Goal: Browse casually: Explore the website without a specific task or goal

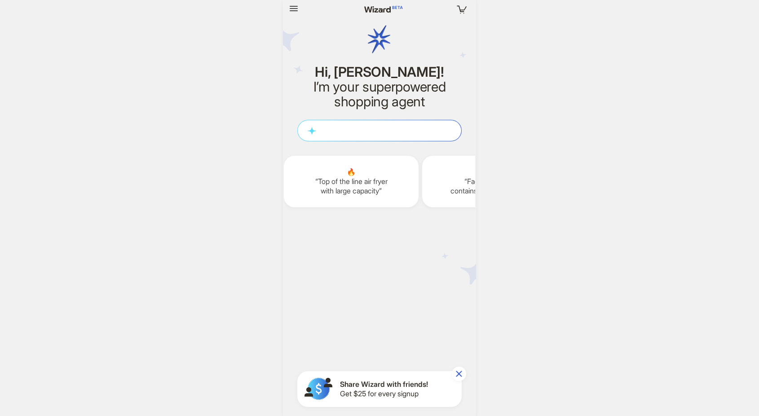
scroll to position [0, 1105]
click at [551, 172] on div "Your cart is empty Hi, [PERSON_NAME]! I’m your superpowered shopping agent What…" at bounding box center [379, 208] width 759 height 416
click at [297, 8] on icon "button" at bounding box center [294, 8] width 8 height 5
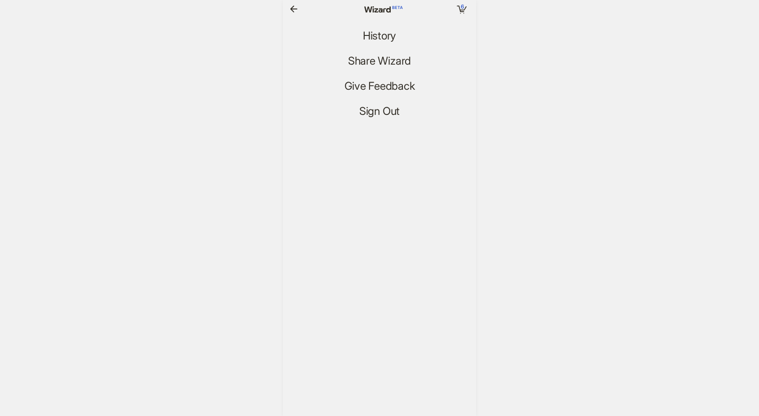
scroll to position [1866, 0]
click at [387, 31] on span "History" at bounding box center [379, 36] width 33 height 13
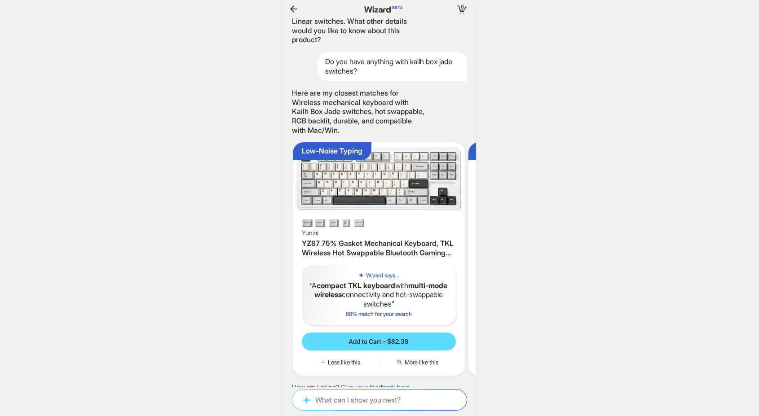
drag, startPoint x: 389, startPoint y: 121, endPoint x: 393, endPoint y: 267, distance: 145.6
click at [393, 265] on div "45 Unique Trim Lengths [PERSON_NAME] Club [PERSON_NAME] Club Precision [PERSON_…" at bounding box center [379, 203] width 193 height 370
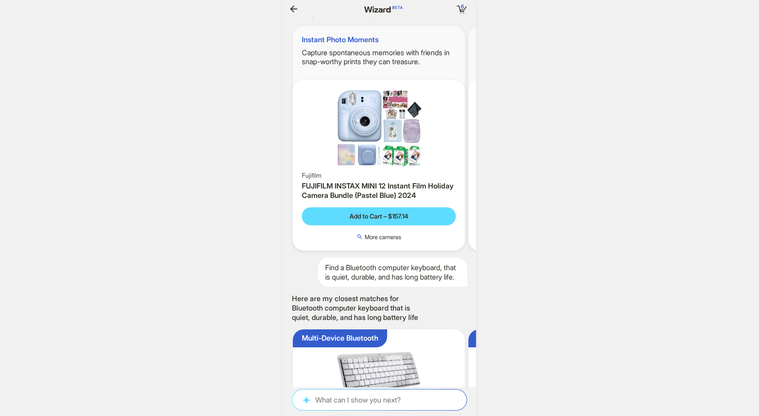
click at [384, 251] on div "Fujifilm FUJIFILM INSTAX MINI 12 Instant Film Holiday Camera Bundle (Pastel Blu…" at bounding box center [379, 165] width 172 height 171
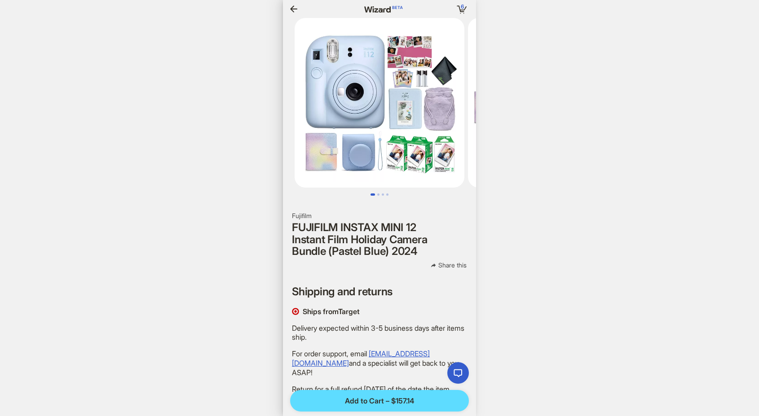
click at [298, 13] on icon "button" at bounding box center [293, 9] width 11 height 11
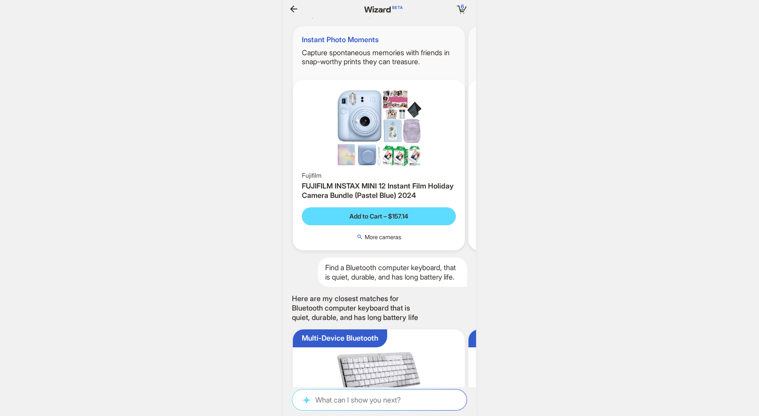
scroll to position [0, 1555]
